Goal: Contribute content: Add original content to the website for others to see

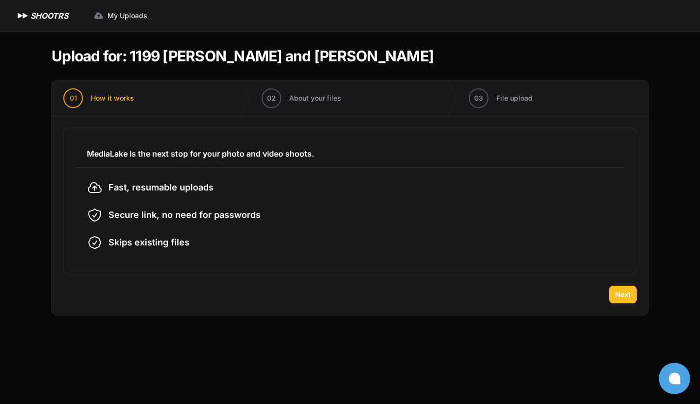
click at [629, 299] on span "Next" at bounding box center [623, 295] width 16 height 10
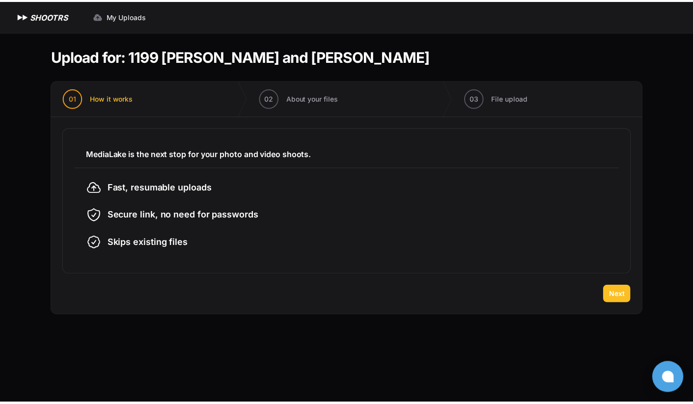
scroll to position [1, 0]
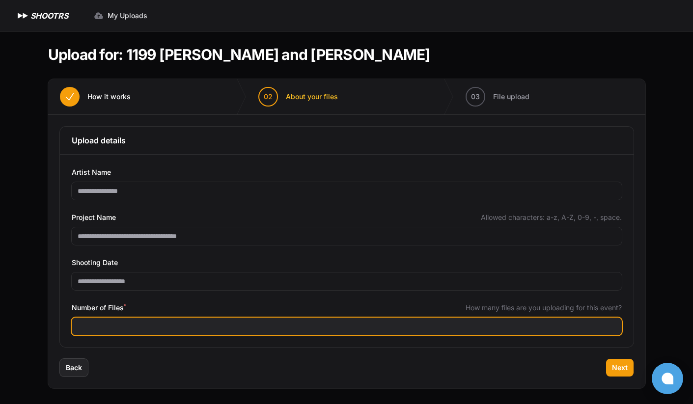
click at [167, 330] on input "Number of Files *" at bounding box center [347, 327] width 550 height 18
type input "***"
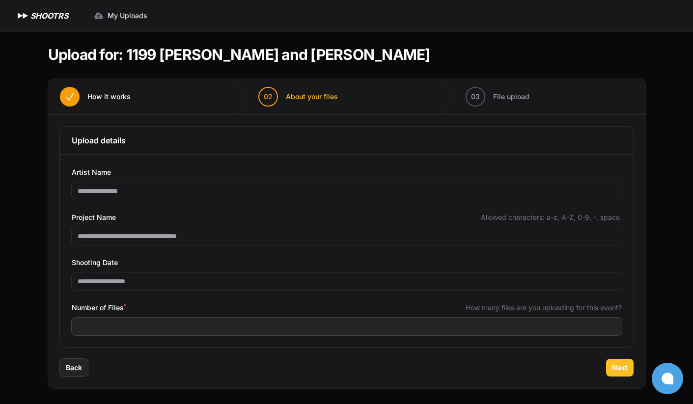
click at [619, 363] on span "Next" at bounding box center [620, 368] width 16 height 10
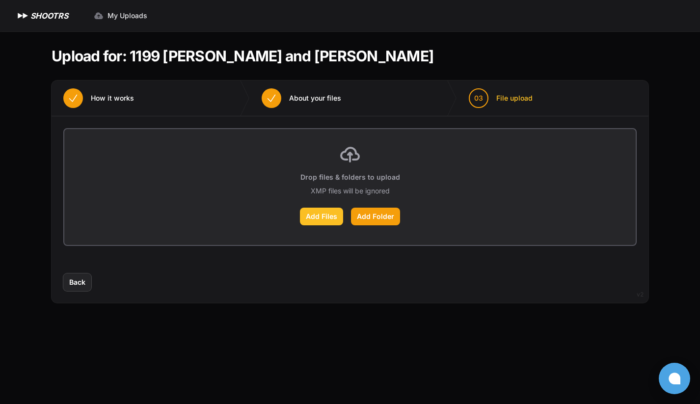
click at [321, 214] on label "Add Files" at bounding box center [321, 217] width 43 height 18
click at [0, 0] on input "Add Files" at bounding box center [0, 0] width 0 height 0
